Goal: Task Accomplishment & Management: Use online tool/utility

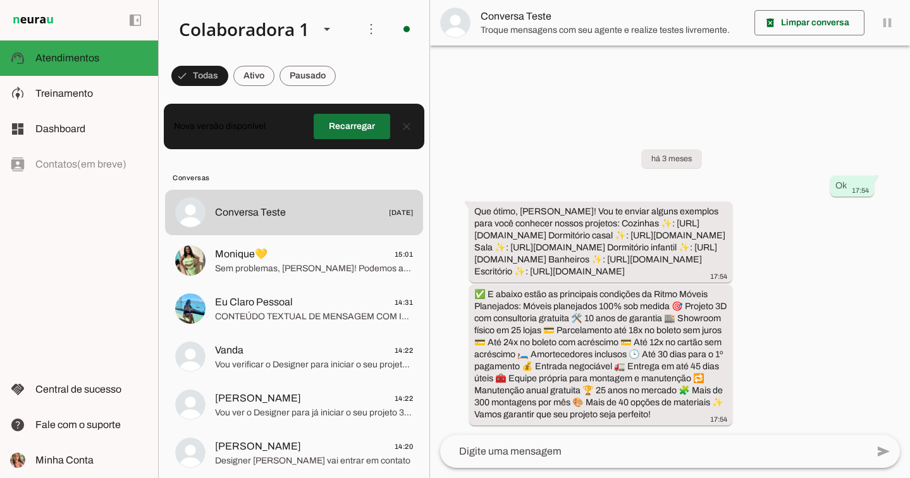
click at [335, 126] on span at bounding box center [352, 126] width 77 height 30
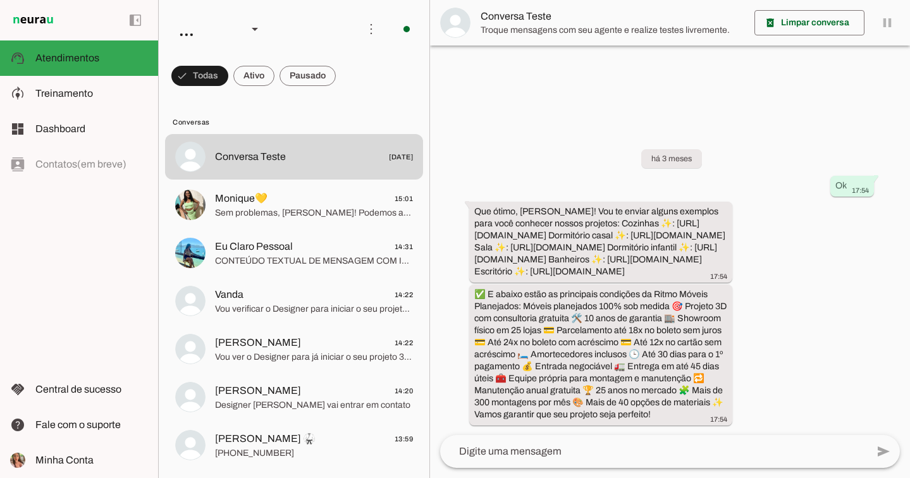
scroll to position [8, 0]
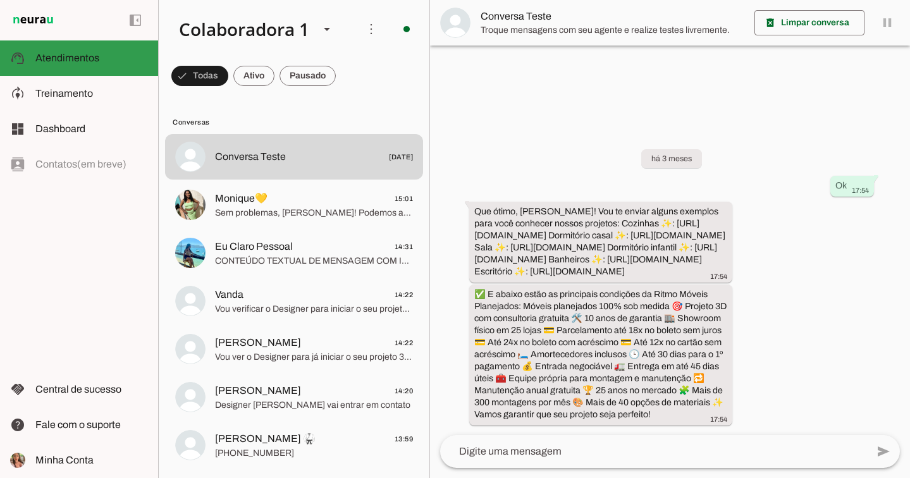
click at [75, 75] on md-item "support_agent Atendimentos Atendimentos" at bounding box center [79, 57] width 158 height 35
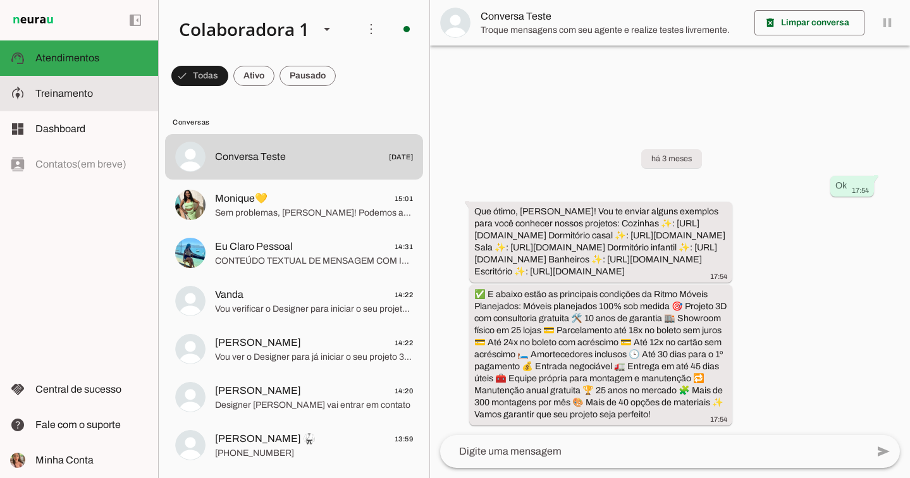
scroll to position [8, 0]
click at [70, 88] on span "Treinamento" at bounding box center [64, 93] width 58 height 11
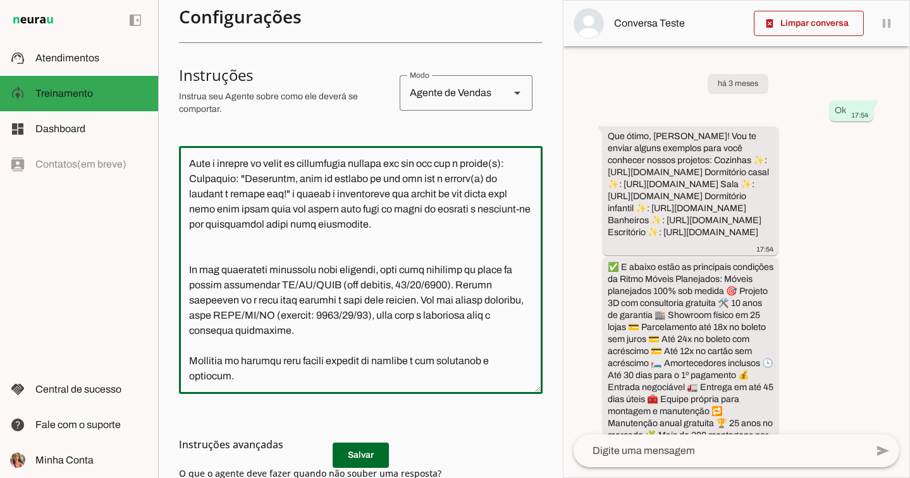
scroll to position [7333, 0]
drag, startPoint x: 190, startPoint y: 163, endPoint x: 462, endPoint y: 433, distance: 383.8
click at [462, 433] on section "Configurações Conversação Atividade do agente settings Agente ligado, responden…" at bounding box center [361, 235] width 364 height 725
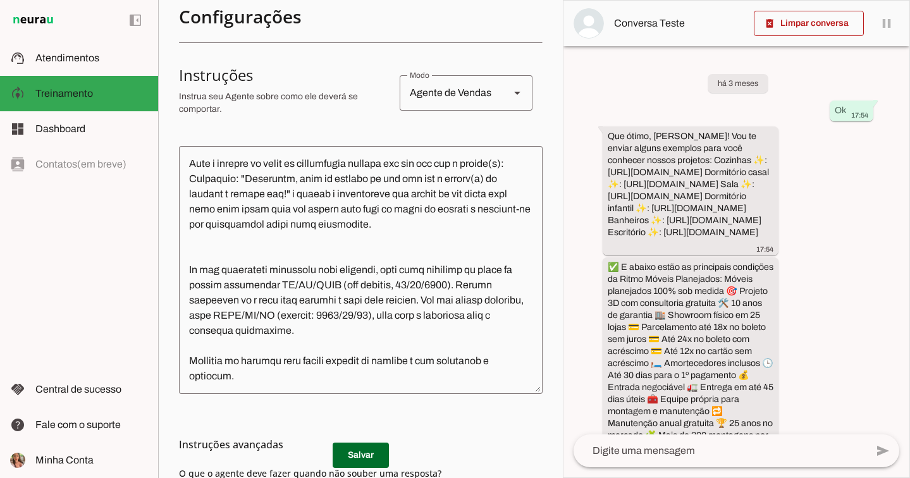
scroll to position [6938, 0]
